Goal: Task Accomplishment & Management: Manage account settings

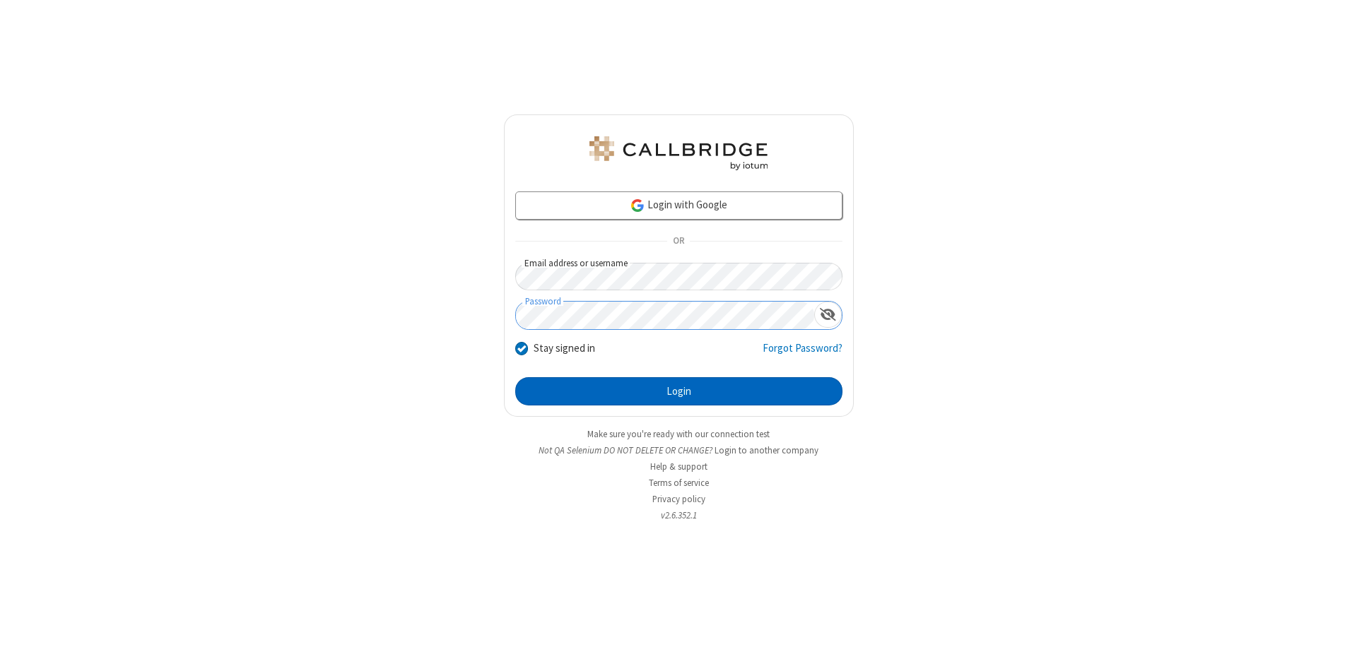
click at [679, 392] on button "Login" at bounding box center [678, 391] width 327 height 28
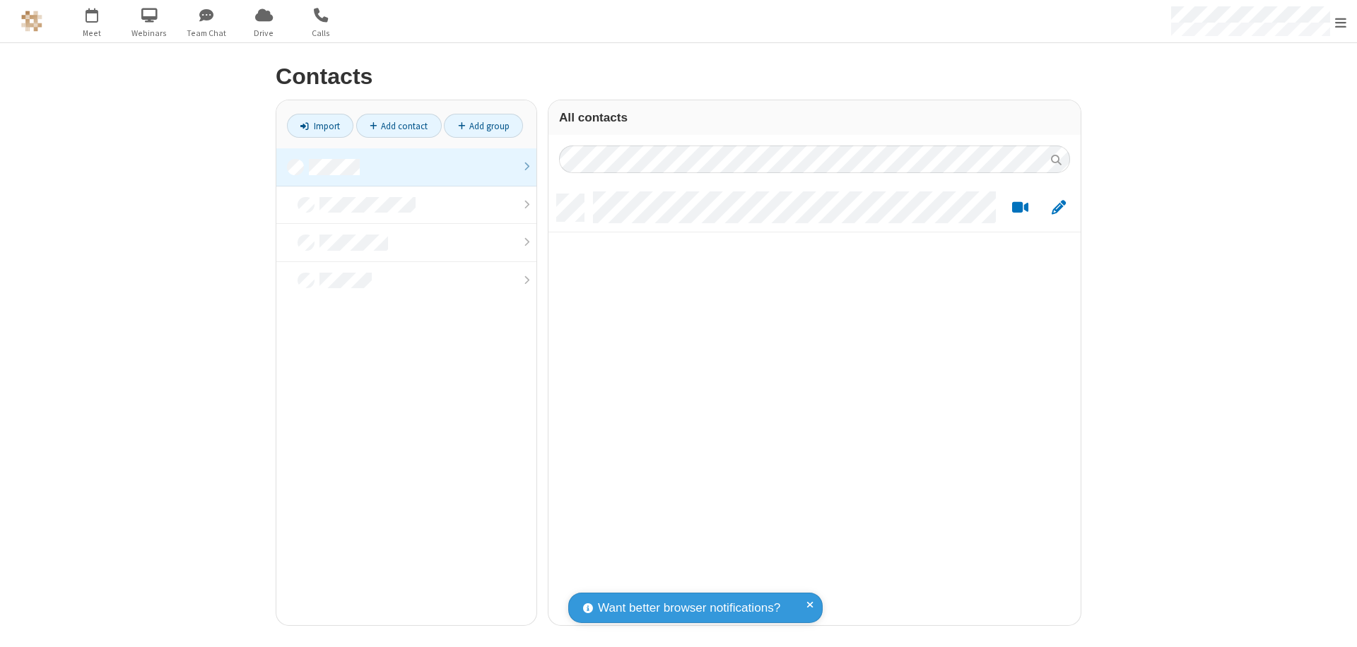
click at [406, 167] on link at bounding box center [406, 167] width 260 height 38
click at [399, 126] on link "Add contact" at bounding box center [399, 126] width 86 height 24
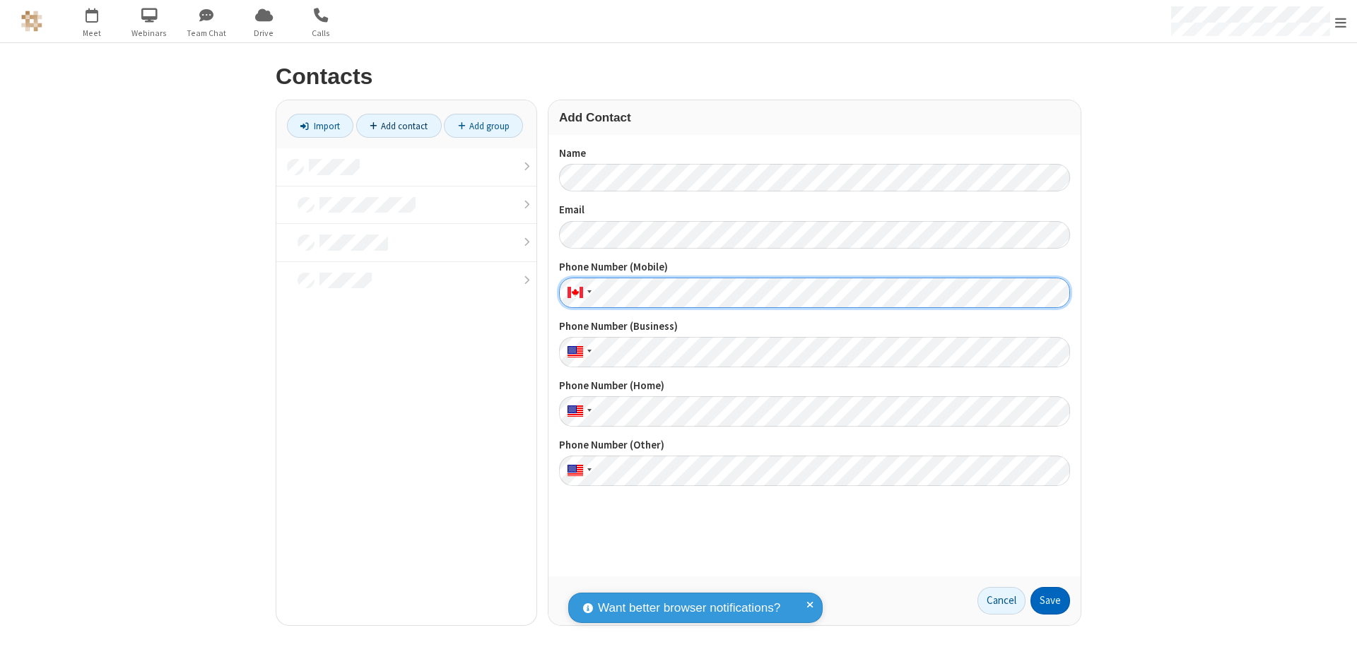
click at [1050, 601] on button "Save" at bounding box center [1051, 601] width 40 height 28
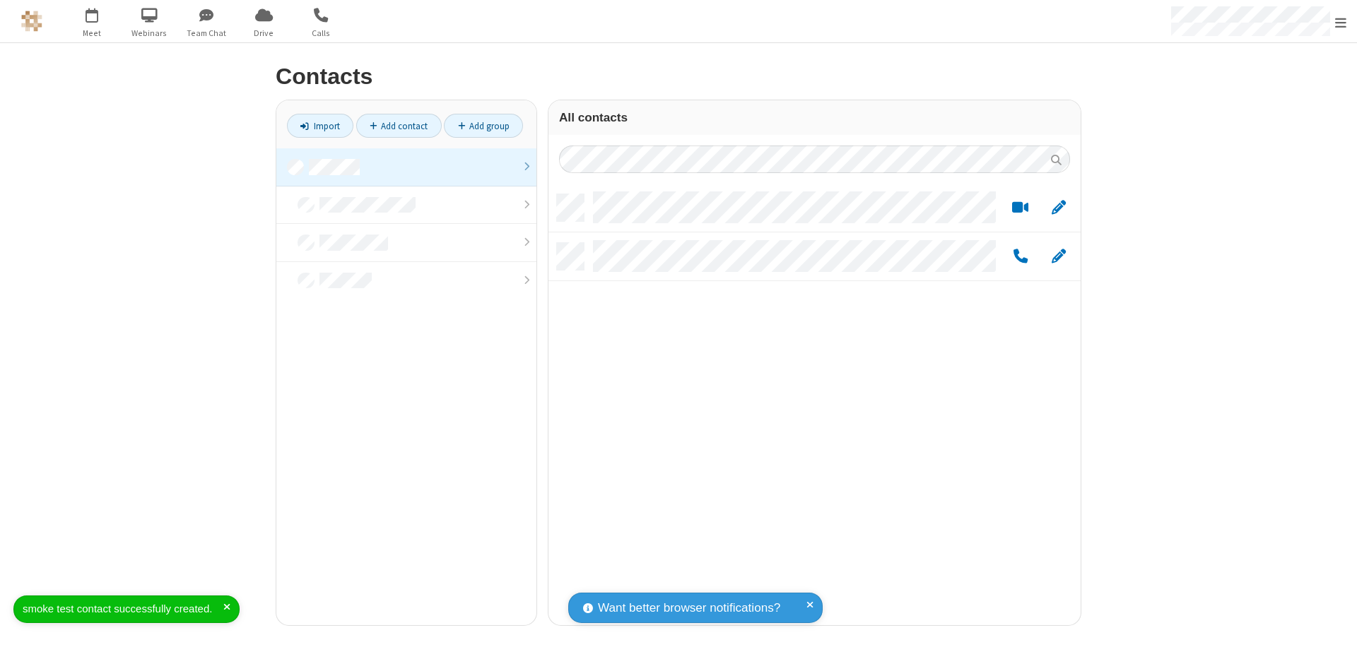
scroll to position [431, 522]
